Goal: Task Accomplishment & Management: Use online tool/utility

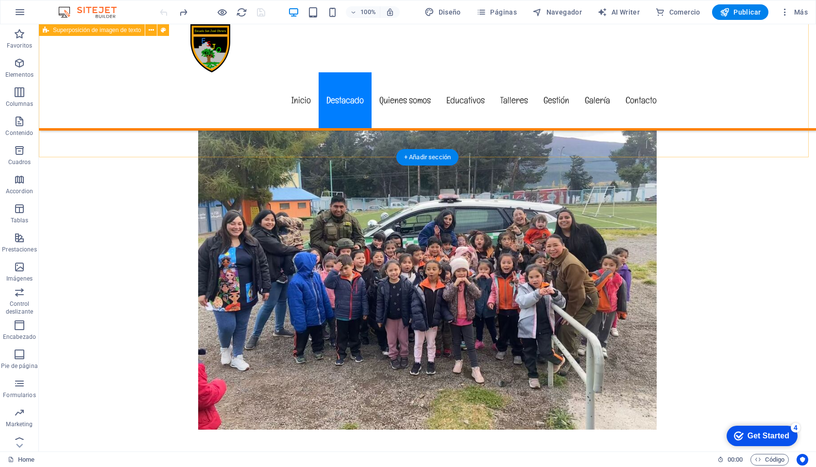
scroll to position [428, 0]
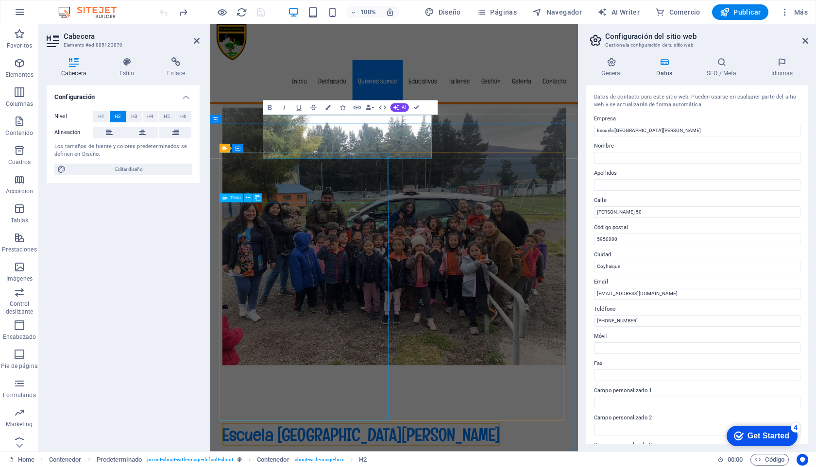
scroll to position [479, 0]
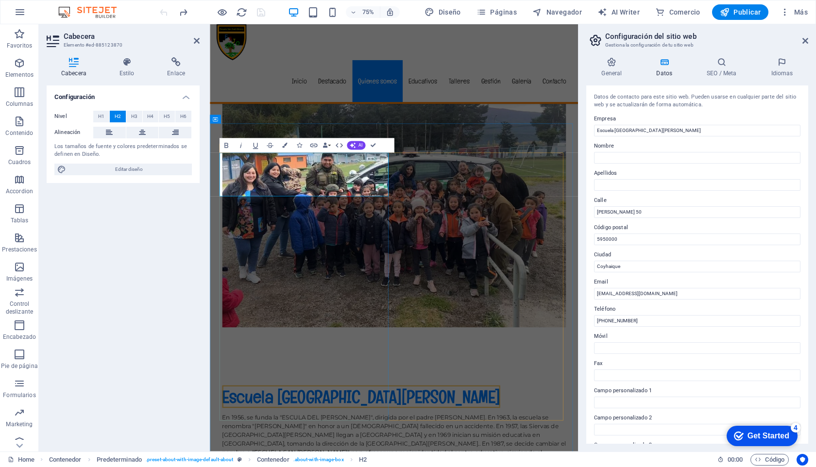
click at [147, 246] on div "Configuración Nivel H1 H2 H3 H4 H5 H6 Alineación Los tamaños de fuente y colore…" at bounding box center [123, 265] width 153 height 359
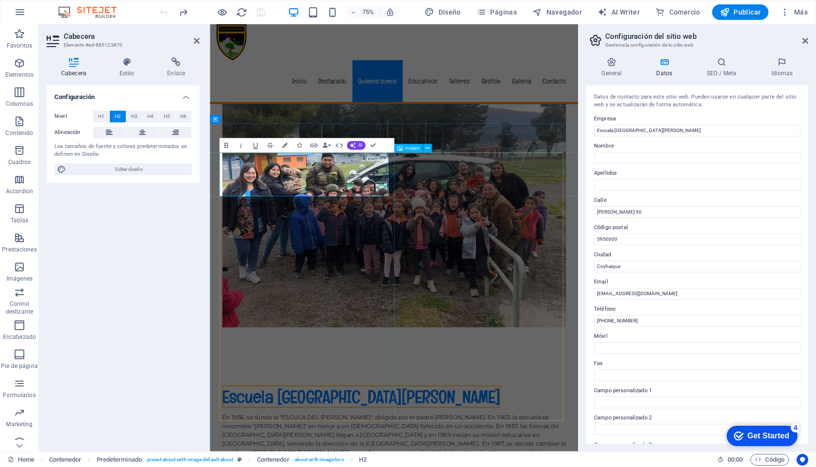
select select "%"
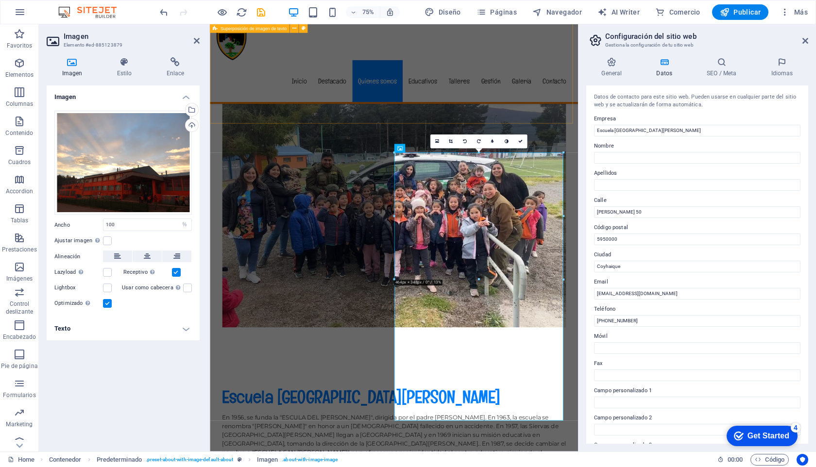
click at [394, 155] on div "New headline Lorem ipsum dolor sit amet, consectetuer adipiscing elit. Aenean c…" at bounding box center [455, 209] width 491 height 517
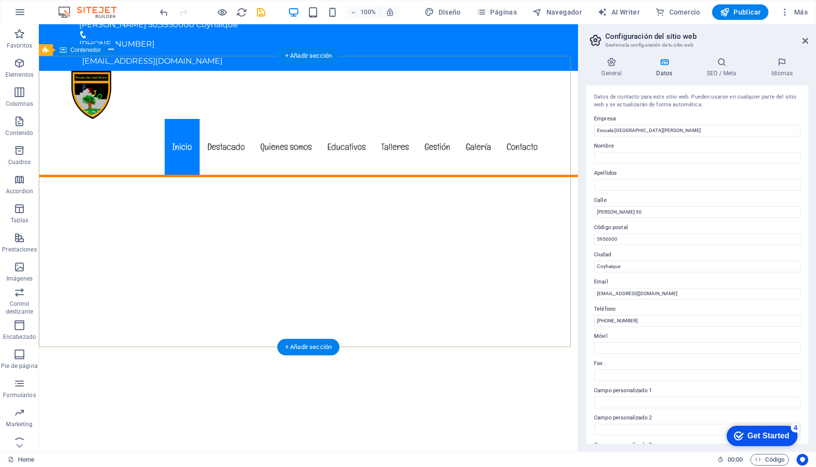
scroll to position [0, 0]
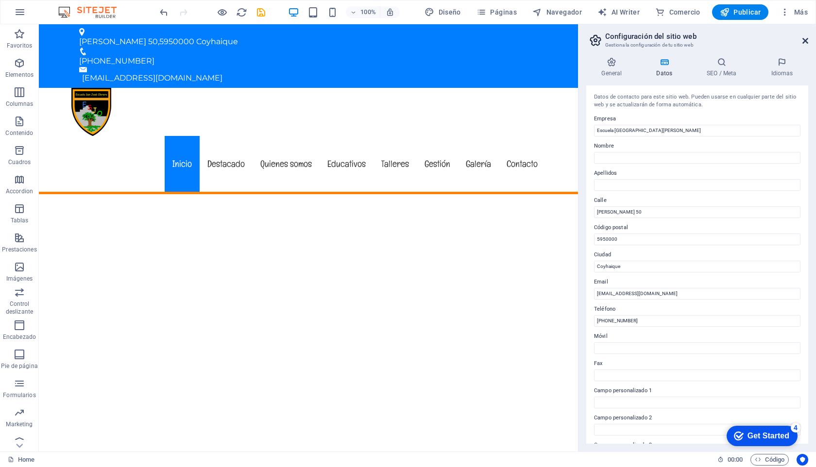
click at [801, 37] on h2 "Configuración del sitio web" at bounding box center [706, 36] width 203 height 9
click at [807, 39] on icon at bounding box center [806, 41] width 6 height 8
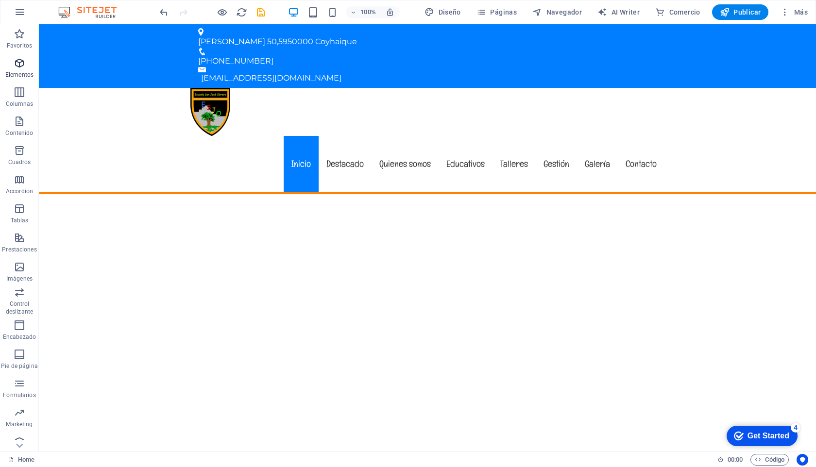
click at [29, 65] on span "Elementos" at bounding box center [19, 68] width 39 height 23
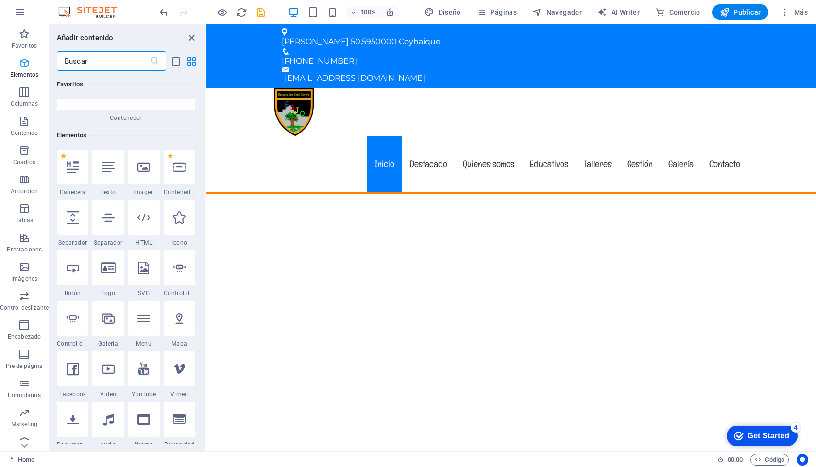
scroll to position [183, 0]
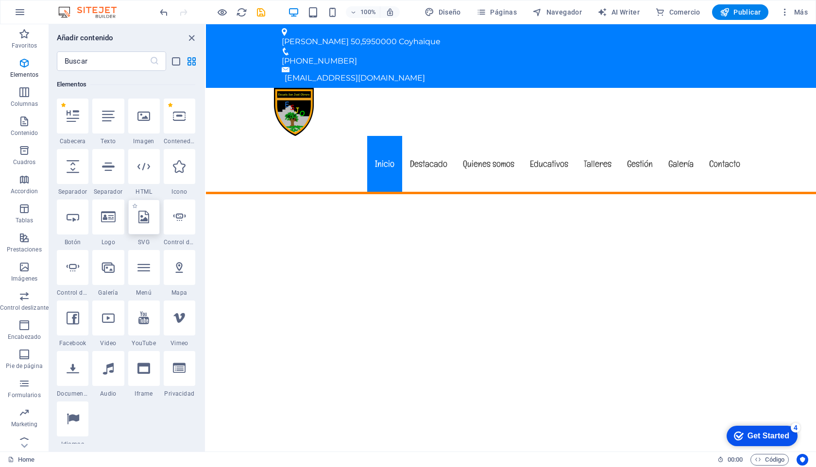
click at [138, 220] on icon at bounding box center [143, 217] width 11 height 13
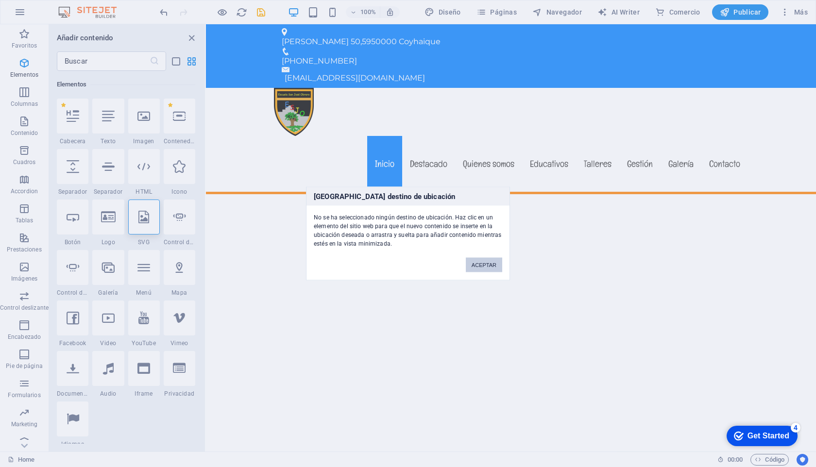
click at [487, 262] on button "ACEPTAR" at bounding box center [484, 265] width 36 height 15
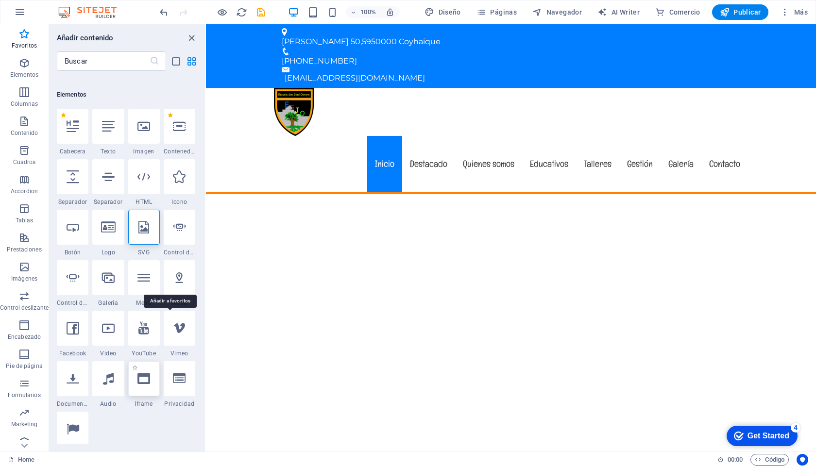
scroll to position [173, 0]
click at [106, 377] on icon at bounding box center [108, 379] width 11 height 13
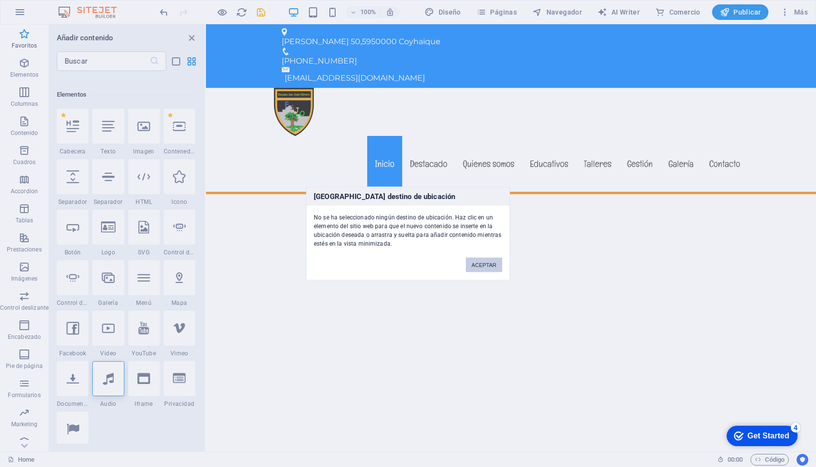
click at [479, 263] on button "ACEPTAR" at bounding box center [484, 265] width 36 height 15
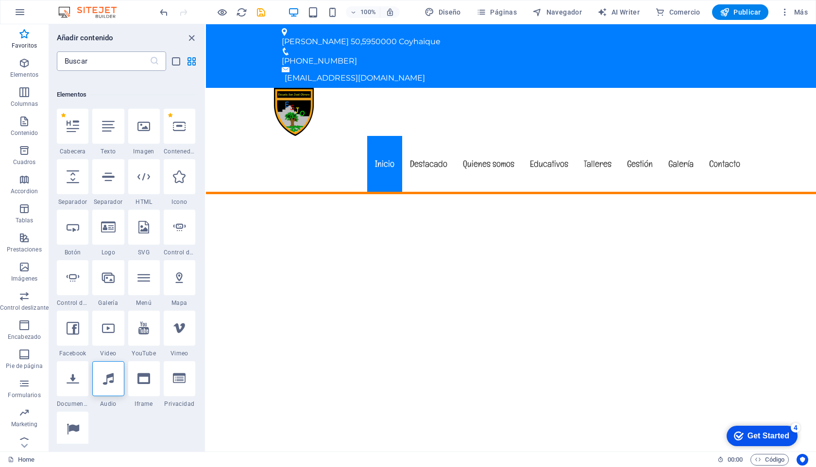
drag, startPoint x: 107, startPoint y: 53, endPoint x: 104, endPoint y: 57, distance: 5.2
click at [107, 54] on input "text" at bounding box center [103, 61] width 93 height 19
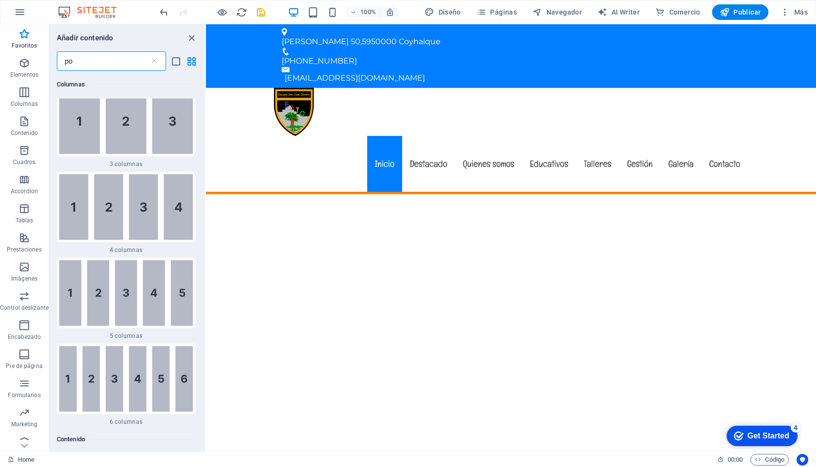
scroll to position [0, 0]
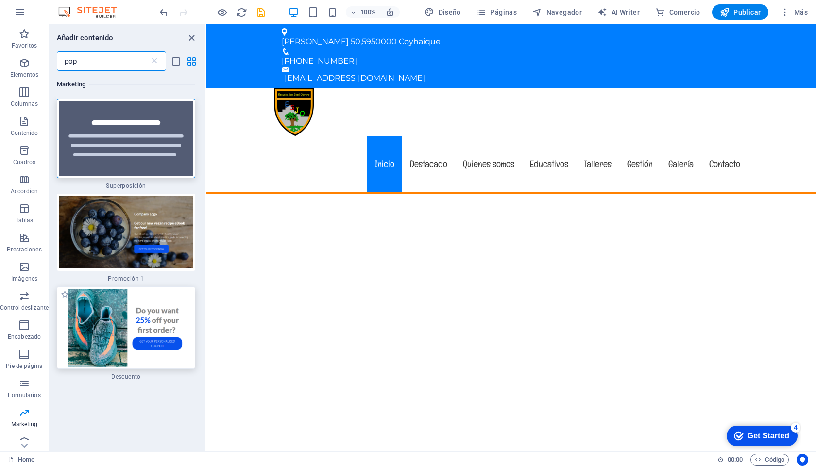
type input "pop"
click at [112, 334] on img at bounding box center [126, 328] width 134 height 78
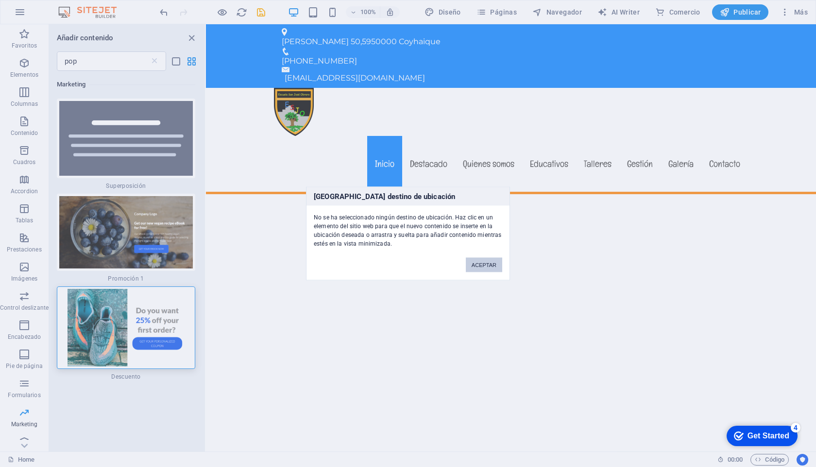
click at [482, 264] on button "ACEPTAR" at bounding box center [484, 265] width 36 height 15
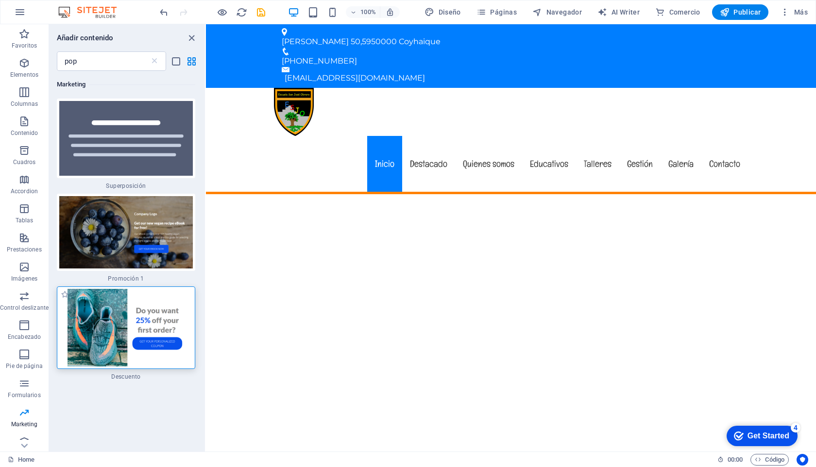
click at [159, 319] on img at bounding box center [126, 328] width 134 height 78
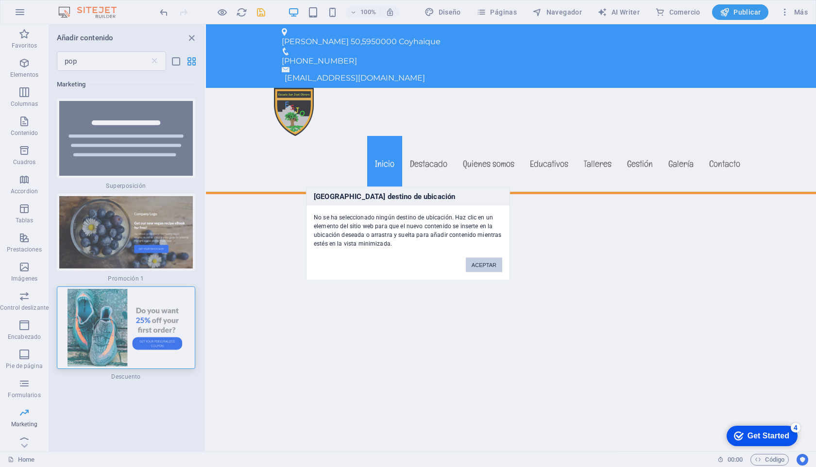
click at [493, 259] on button "ACEPTAR" at bounding box center [484, 265] width 36 height 15
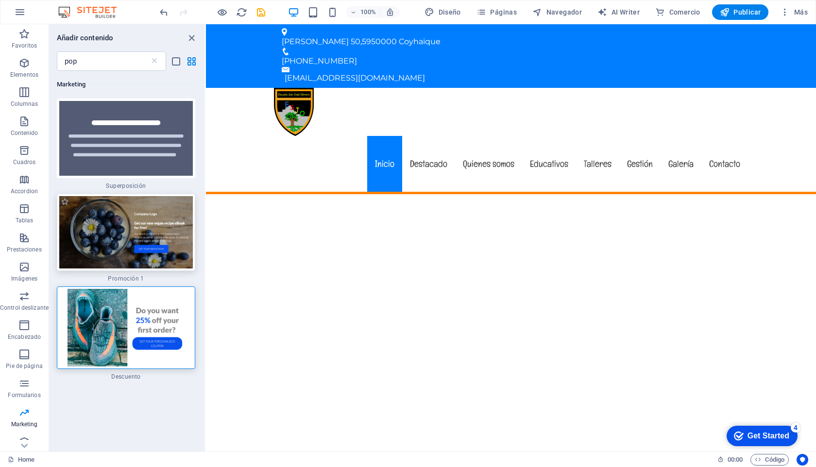
click at [141, 242] on img at bounding box center [126, 232] width 134 height 72
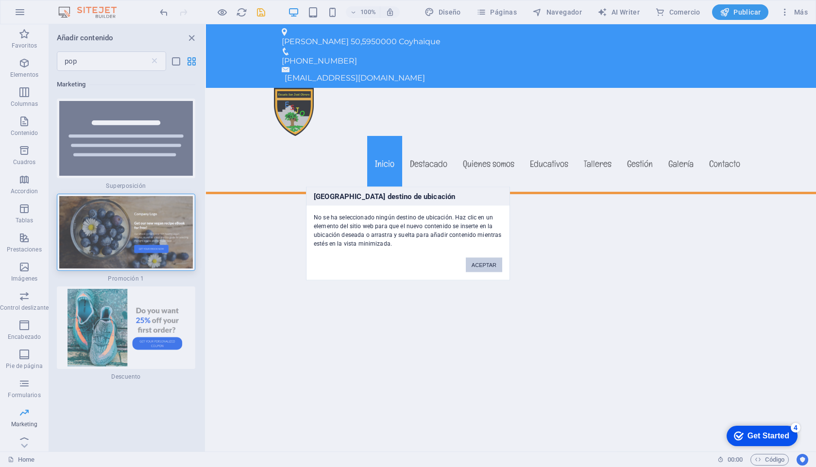
click at [482, 263] on button "ACEPTAR" at bounding box center [484, 265] width 36 height 15
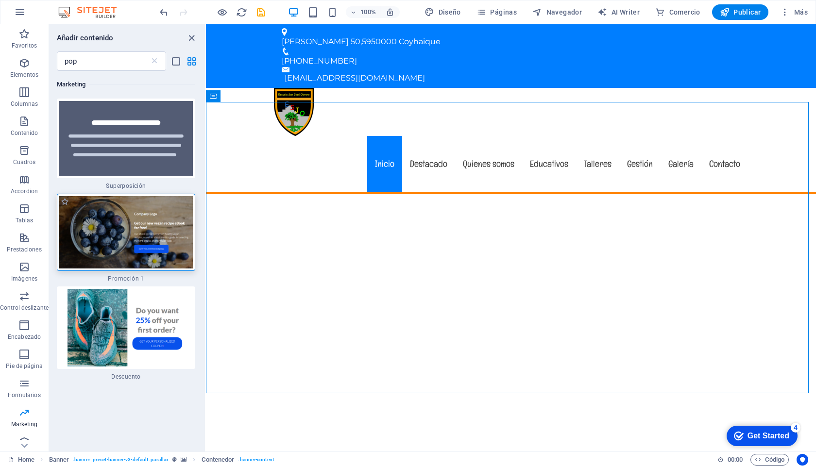
click at [122, 236] on img at bounding box center [126, 232] width 134 height 72
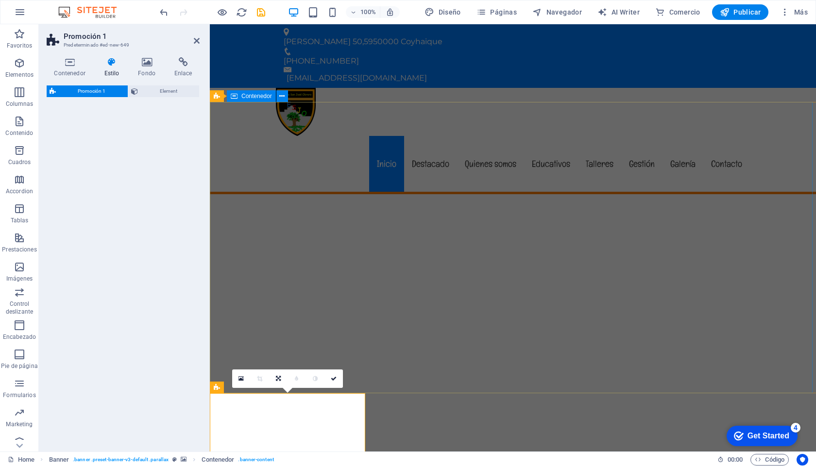
select select "rem"
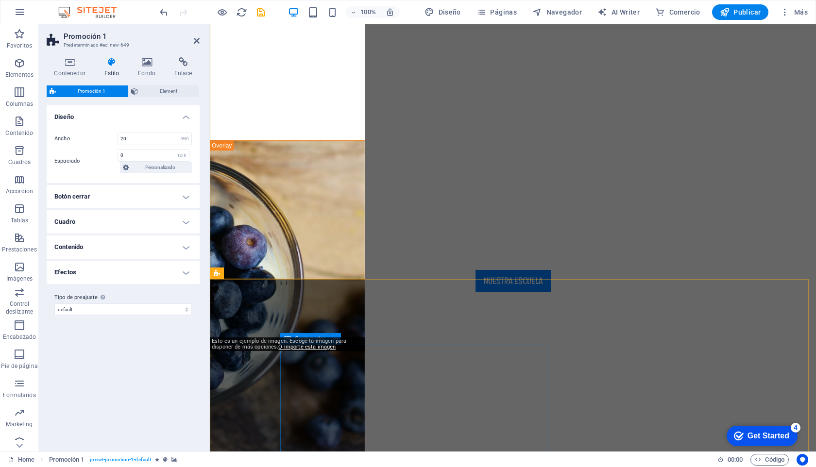
scroll to position [320, 0]
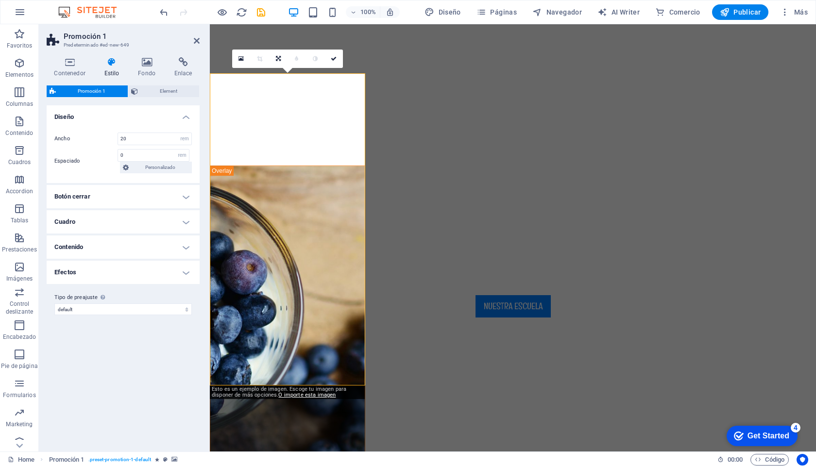
click at [148, 385] on div "Variantes Predeterminado Diseño Ancho 20 px rem % vh vw Espaciado 0 px rem % vh…" at bounding box center [123, 274] width 153 height 339
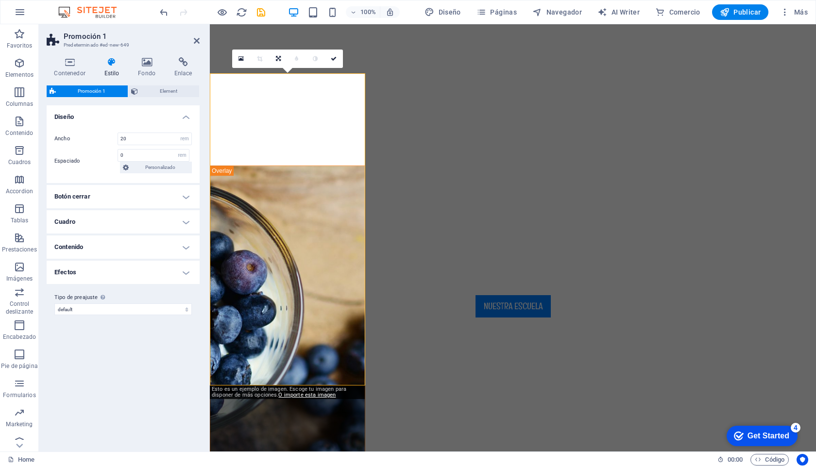
click at [334, 61] on icon at bounding box center [334, 59] width 6 height 6
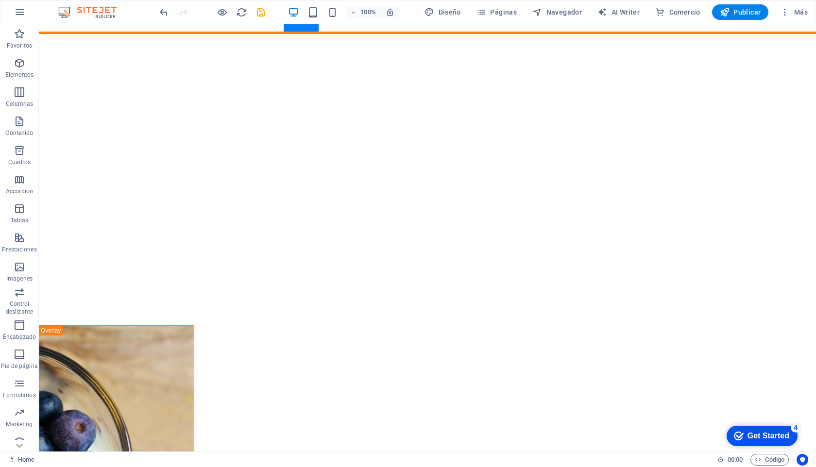
scroll to position [120, 0]
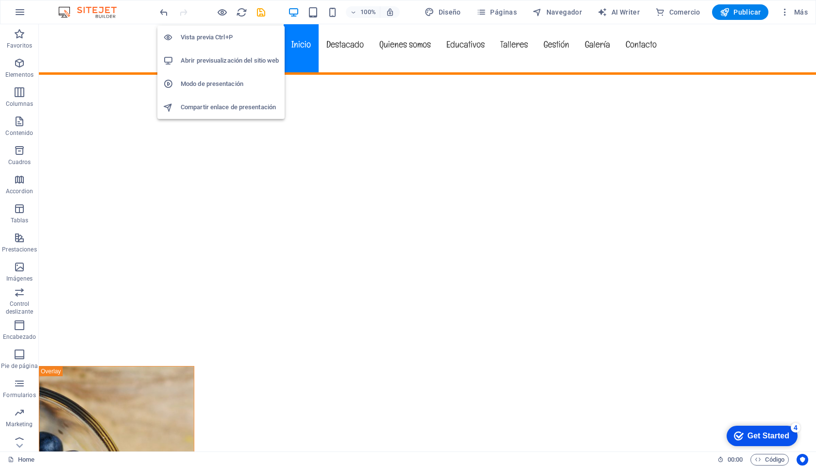
click at [232, 18] on div "Vista previa Ctrl+P Abrir previsualización del sitio web Modo de presentación C…" at bounding box center [220, 68] width 127 height 101
click at [223, 13] on icon "button" at bounding box center [222, 12] width 11 height 11
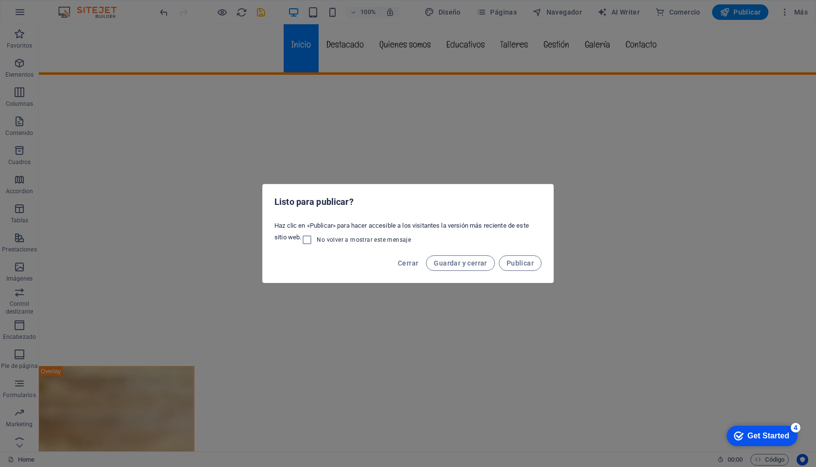
click at [616, 266] on div "Listo para publicar? Haz clic en «Publicar» para hacer accesible a los visitant…" at bounding box center [408, 233] width 816 height 467
drag, startPoint x: 641, startPoint y: 320, endPoint x: 635, endPoint y: 326, distance: 8.9
click at [641, 320] on div "Listo para publicar? Haz clic en «Publicar» para hacer accesible a los visitant…" at bounding box center [408, 233] width 816 height 467
click at [196, 11] on div "Listo para publicar? Haz clic en «Publicar» para hacer accesible a los visitant…" at bounding box center [408, 233] width 816 height 467
click at [401, 262] on span "Cerrar" at bounding box center [408, 263] width 20 height 8
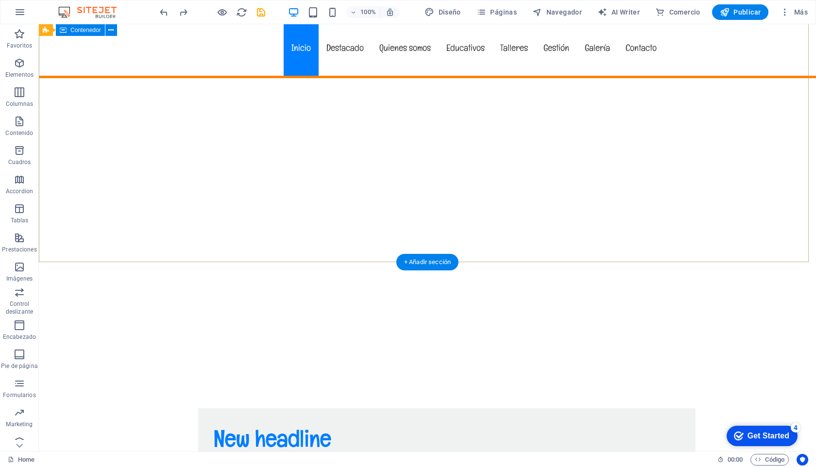
scroll to position [116, 0]
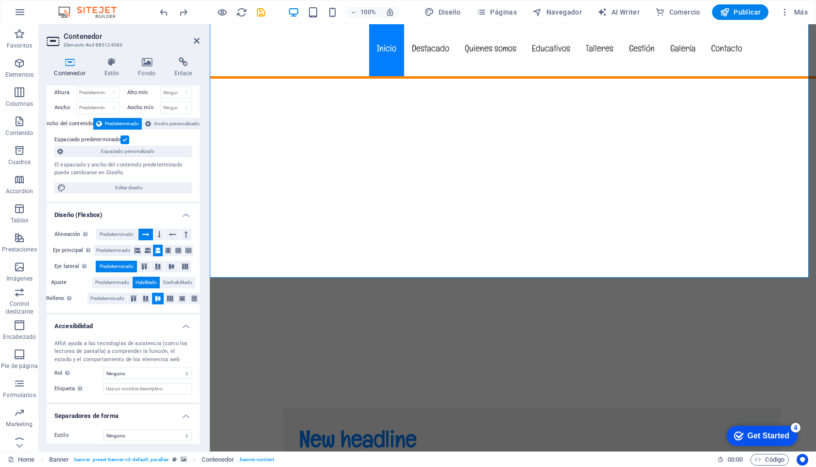
scroll to position [30, 0]
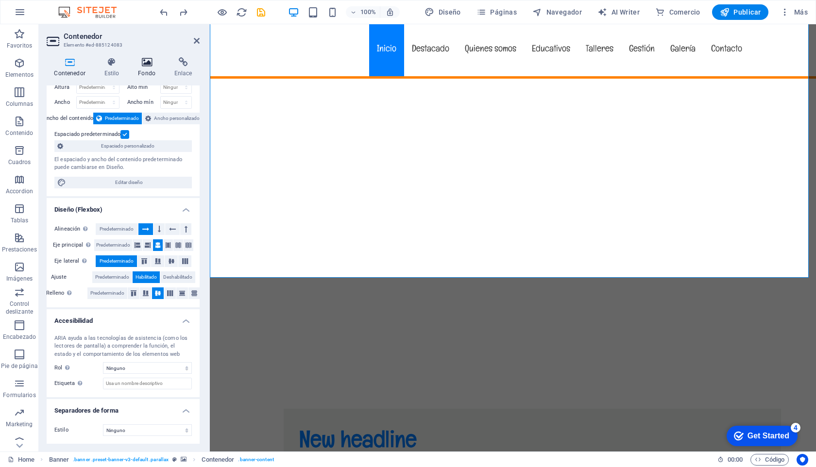
click at [152, 69] on h4 "Fondo" at bounding box center [149, 67] width 36 height 20
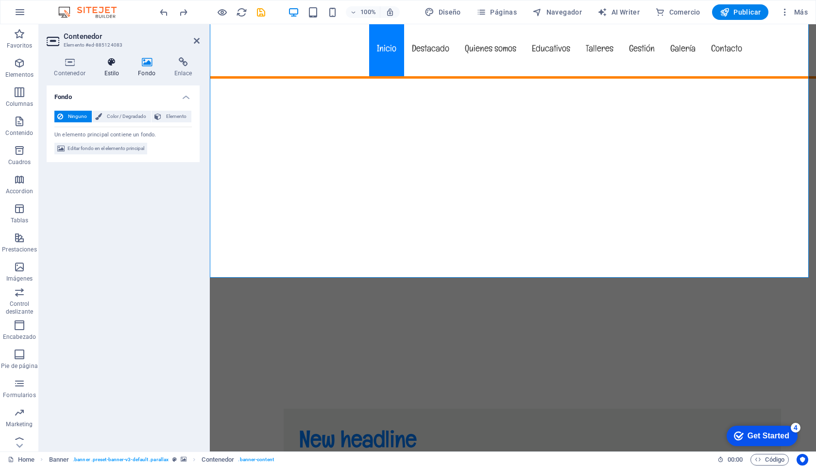
click at [113, 61] on icon at bounding box center [112, 62] width 30 height 10
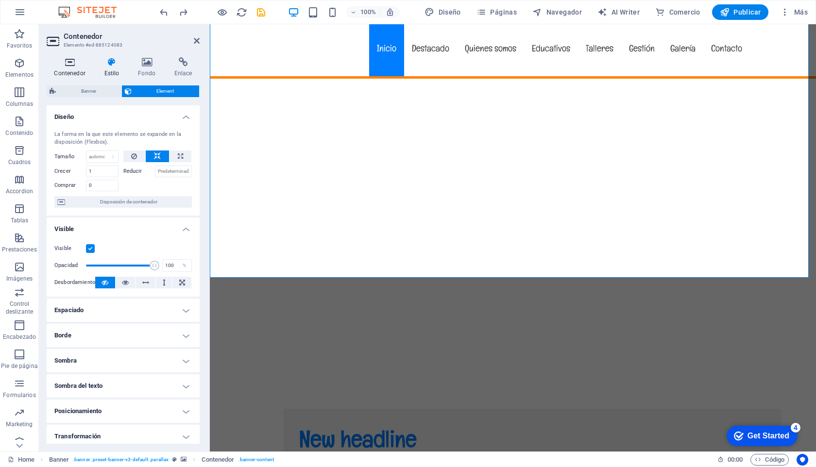
click at [70, 65] on icon at bounding box center [70, 62] width 46 height 10
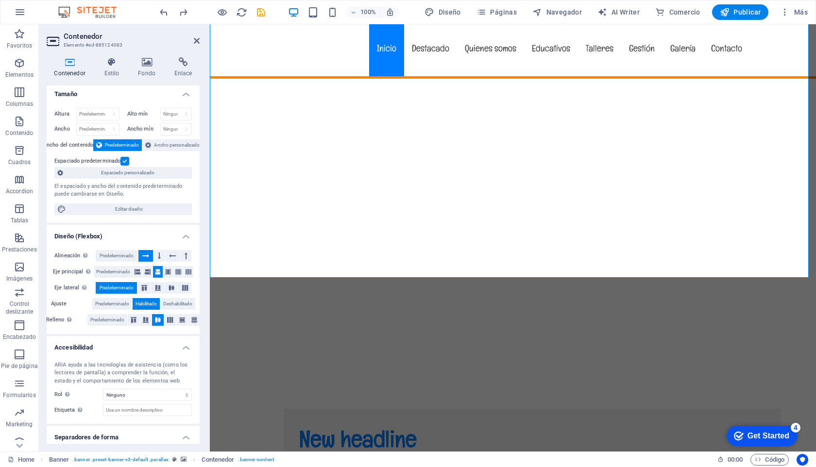
scroll to position [0, 0]
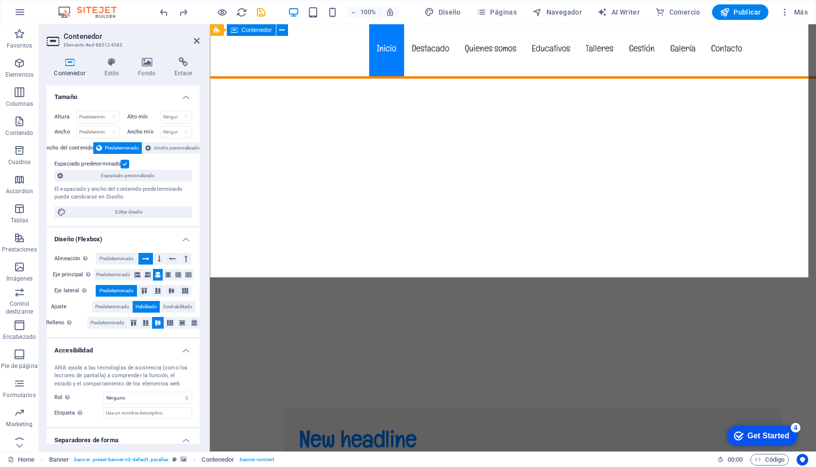
click at [282, 31] on icon at bounding box center [281, 30] width 5 height 10
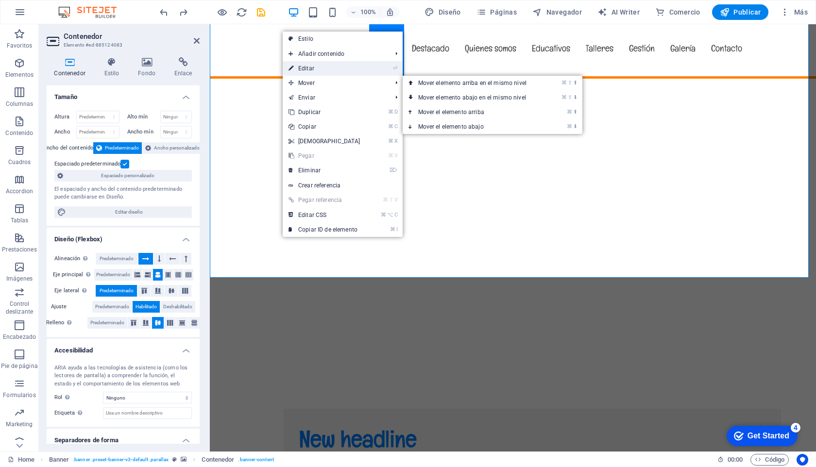
click at [312, 67] on link "⏎ Editar" at bounding box center [325, 68] width 84 height 15
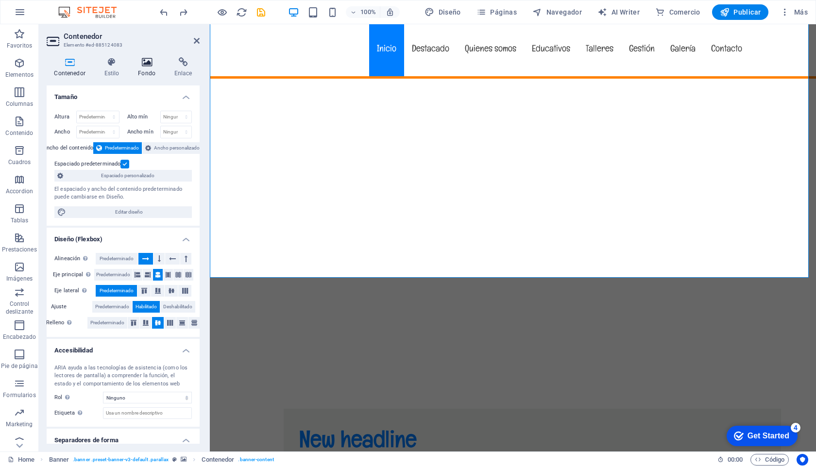
click at [139, 68] on h4 "Fondo" at bounding box center [149, 67] width 36 height 20
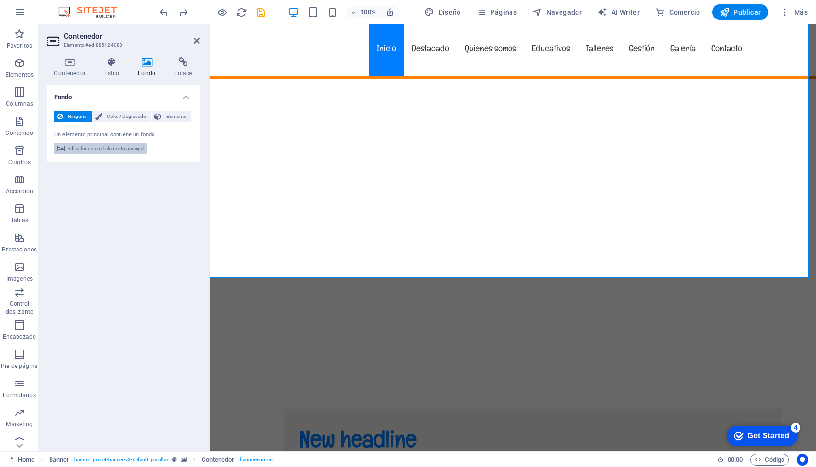
click at [128, 148] on span "Editar fondo en el elemento principal" at bounding box center [106, 149] width 77 height 12
select select "ms"
select select "s"
select select "progressive"
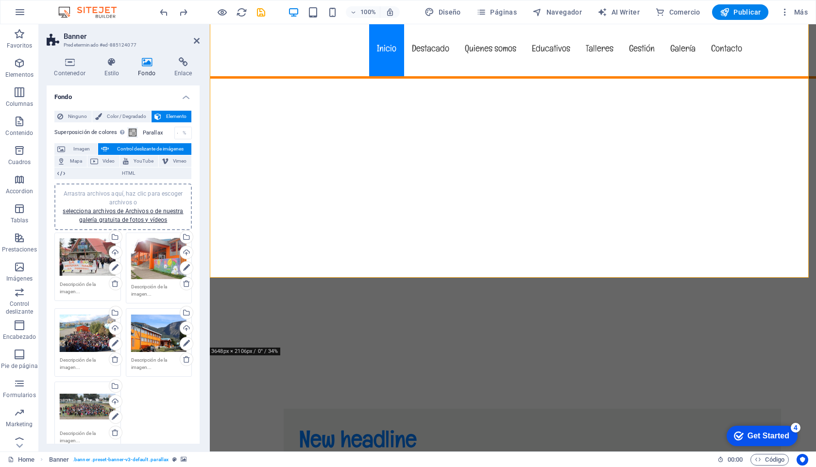
click at [74, 250] on div "Arrastra archivos aquí, haz clic para escoger archivos o selecciona archivos de…" at bounding box center [88, 257] width 56 height 39
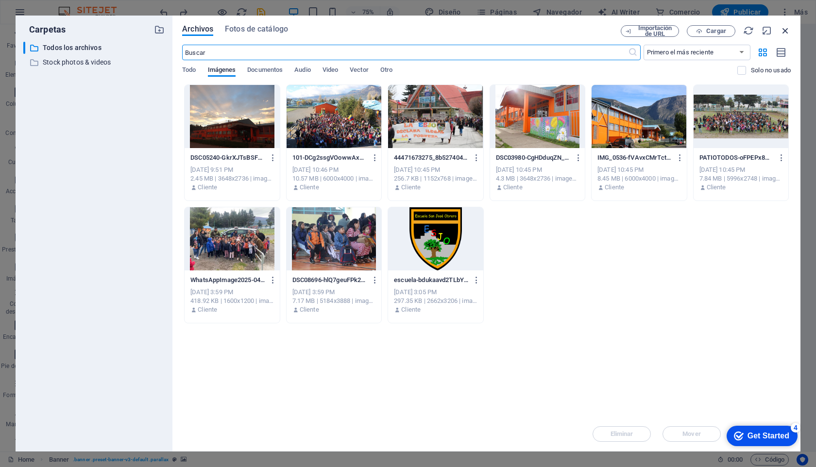
click at [787, 29] on icon "button" at bounding box center [785, 30] width 11 height 11
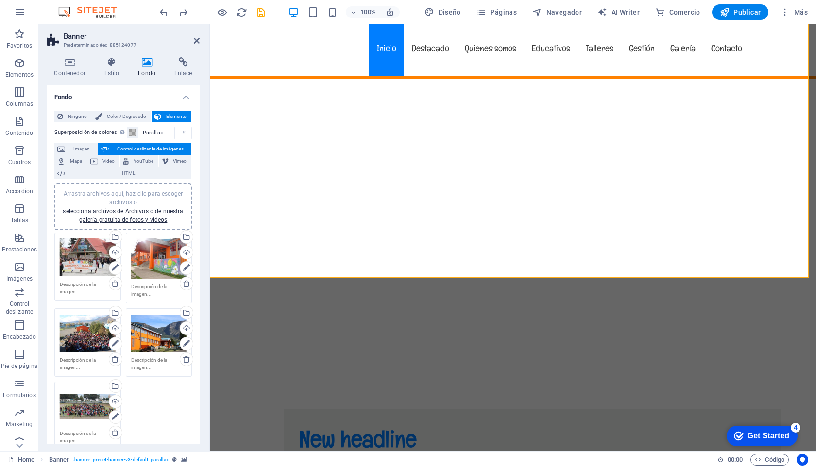
click at [82, 262] on div "Arrastra archivos aquí, haz clic para escoger archivos o selecciona archivos de…" at bounding box center [88, 257] width 56 height 39
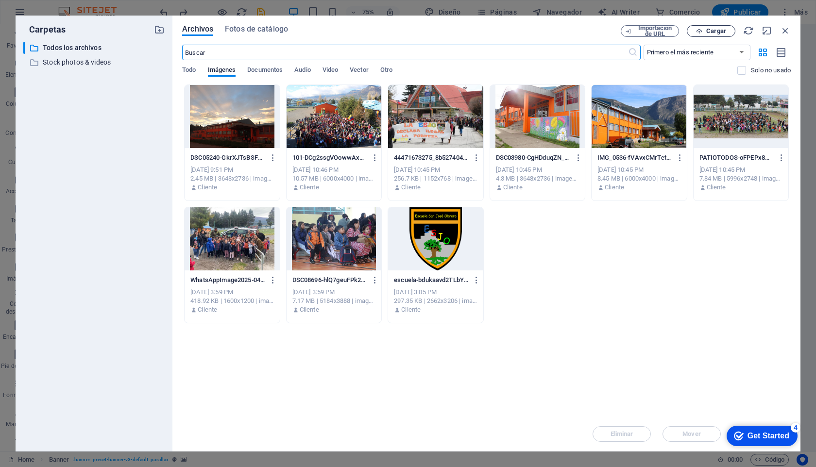
click at [707, 31] on span "Cargar" at bounding box center [717, 31] width 20 height 6
click at [704, 30] on span "Cargar" at bounding box center [712, 31] width 40 height 6
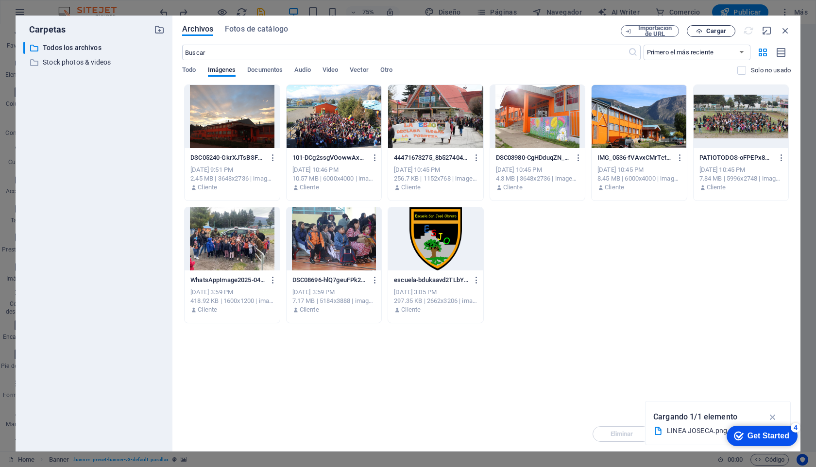
click at [704, 30] on span "Cargar" at bounding box center [712, 31] width 40 height 6
drag, startPoint x: 764, startPoint y: 430, endPoint x: 423, endPoint y: 421, distance: 341.3
click html "checkmark Get Started 4 First Steps in the Editor Let's guide you through the t…"
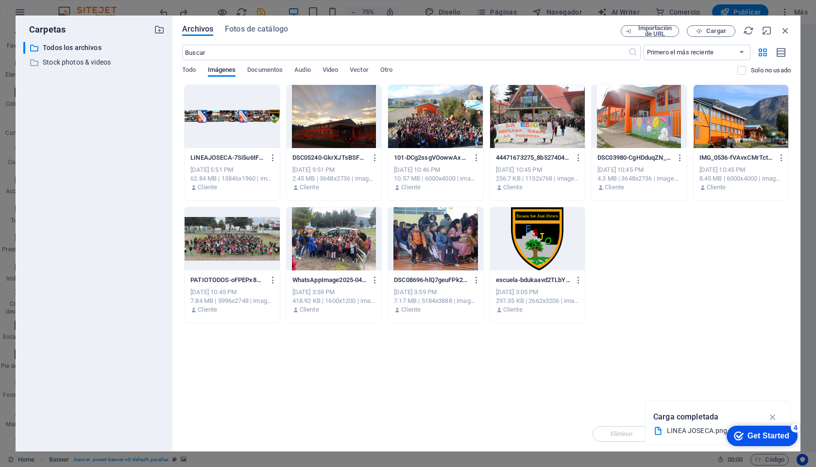
click at [237, 121] on div at bounding box center [232, 116] width 95 height 63
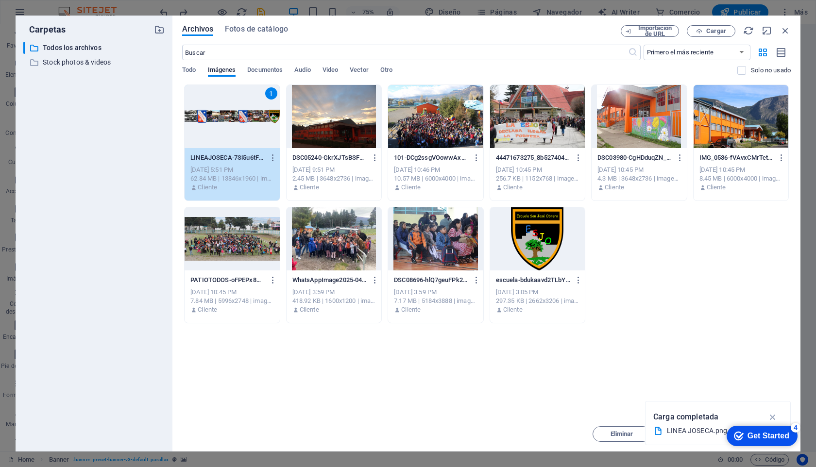
click at [246, 122] on div "1" at bounding box center [232, 116] width 95 height 63
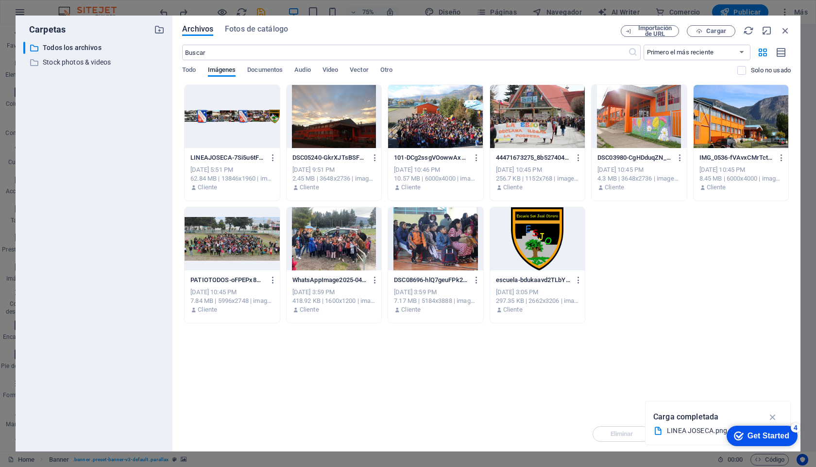
drag, startPoint x: 246, startPoint y: 122, endPoint x: 37, endPoint y: 99, distance: 210.7
click at [246, 122] on div at bounding box center [232, 116] width 95 height 63
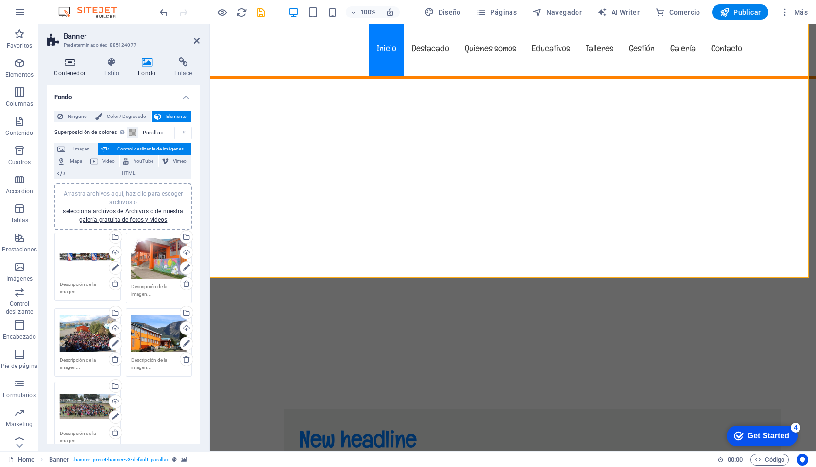
click at [52, 68] on h4 "Contenedor" at bounding box center [72, 67] width 50 height 20
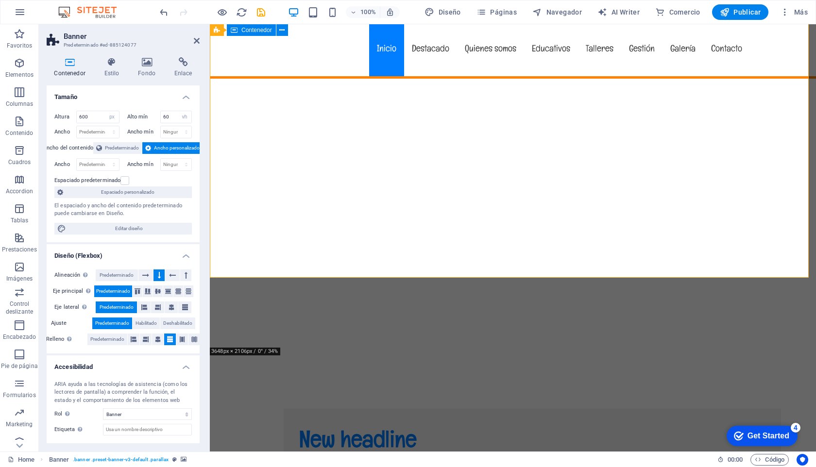
click at [458, 409] on div "New headline Lorem ipsum dolor sit amet, consectetuer adipiscing elit. Aenean c…" at bounding box center [533, 456] width 498 height 95
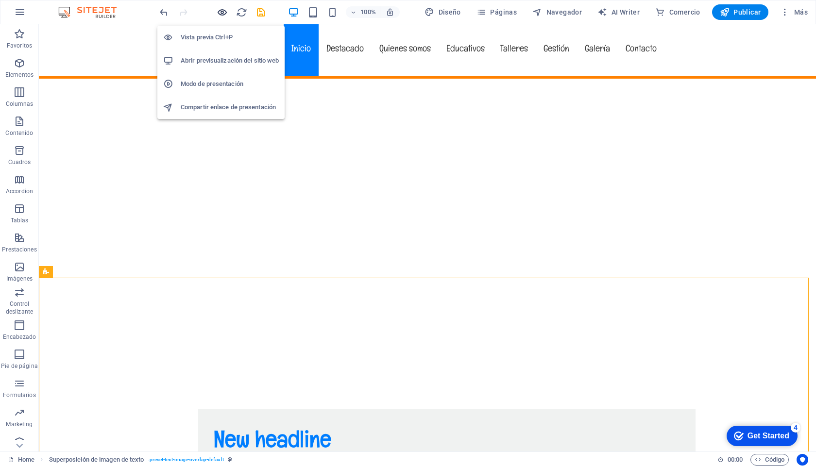
click at [225, 10] on icon "button" at bounding box center [222, 12] width 11 height 11
